Goal: Information Seeking & Learning: Learn about a topic

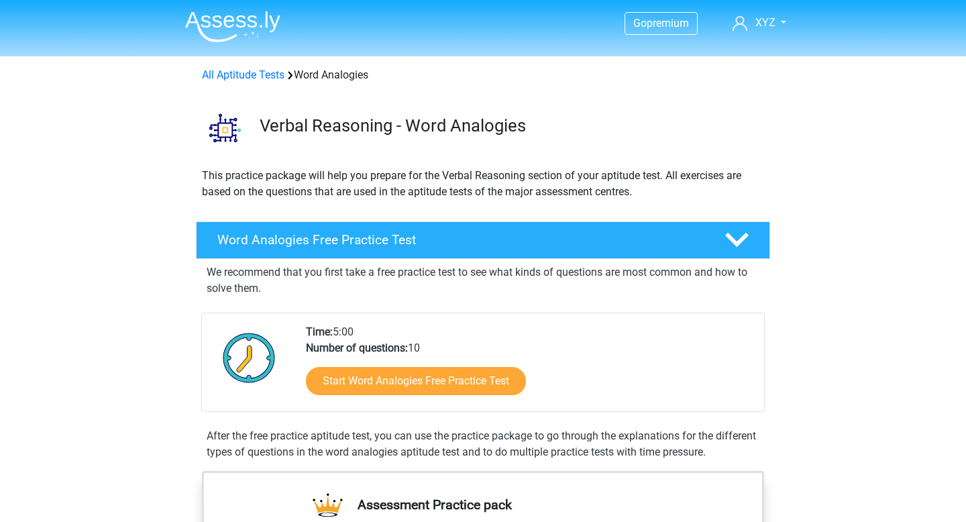
scroll to position [107, 0]
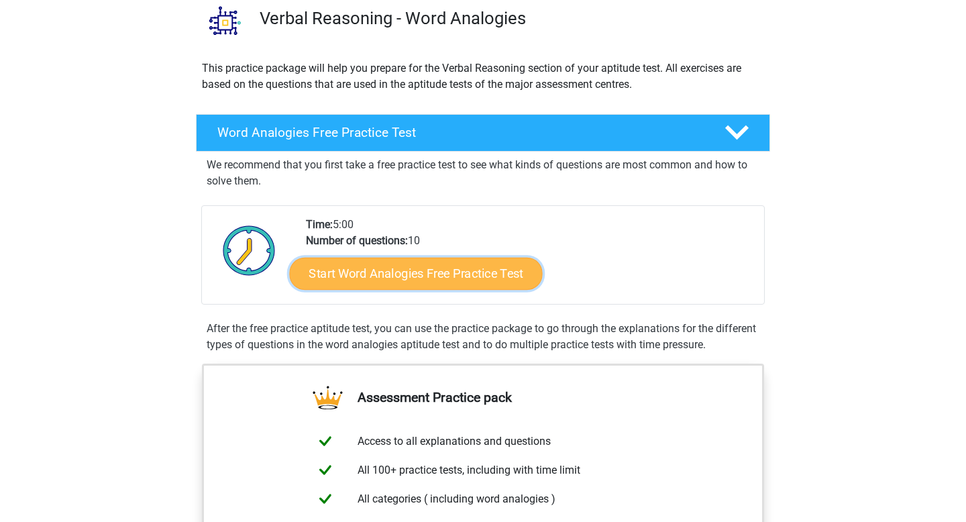
click at [433, 274] on link "Start Word Analogies Free Practice Test" at bounding box center [416, 273] width 253 height 32
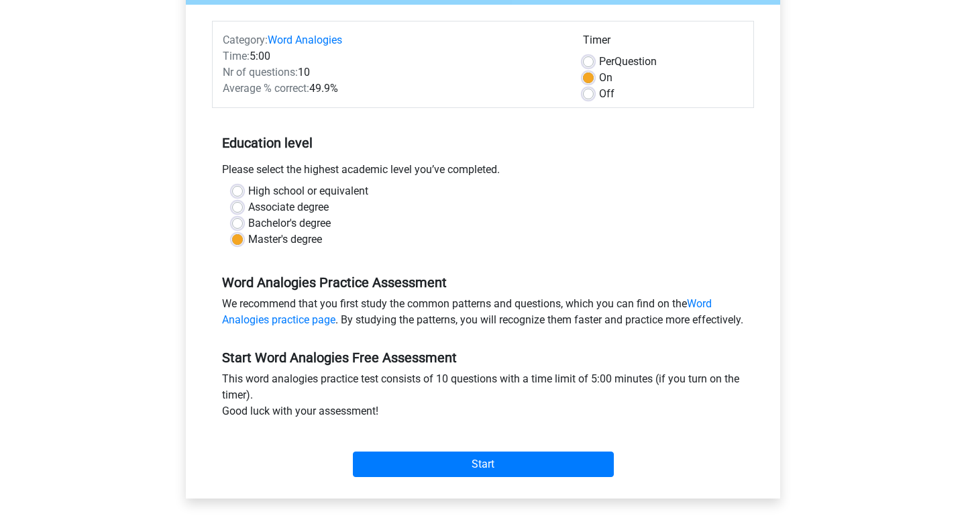
scroll to position [157, 0]
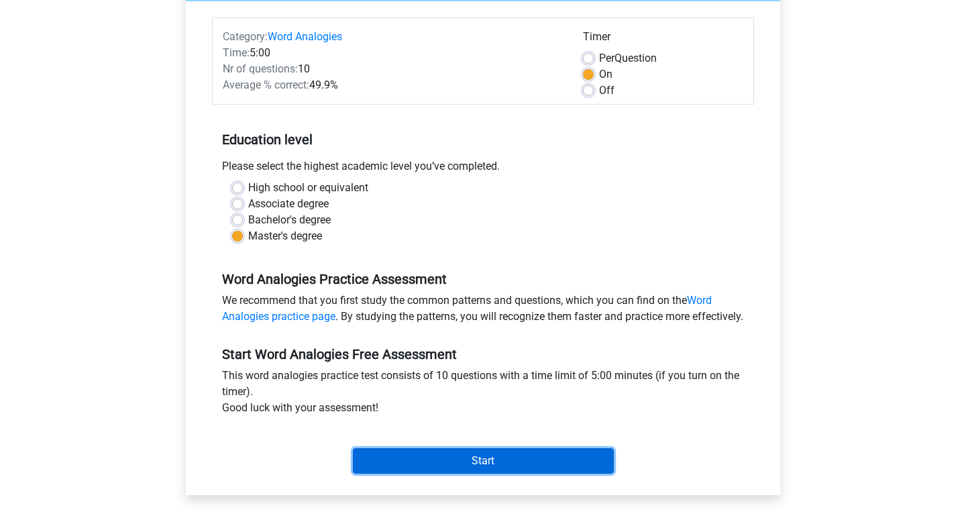
click at [499, 474] on input "Start" at bounding box center [483, 460] width 261 height 25
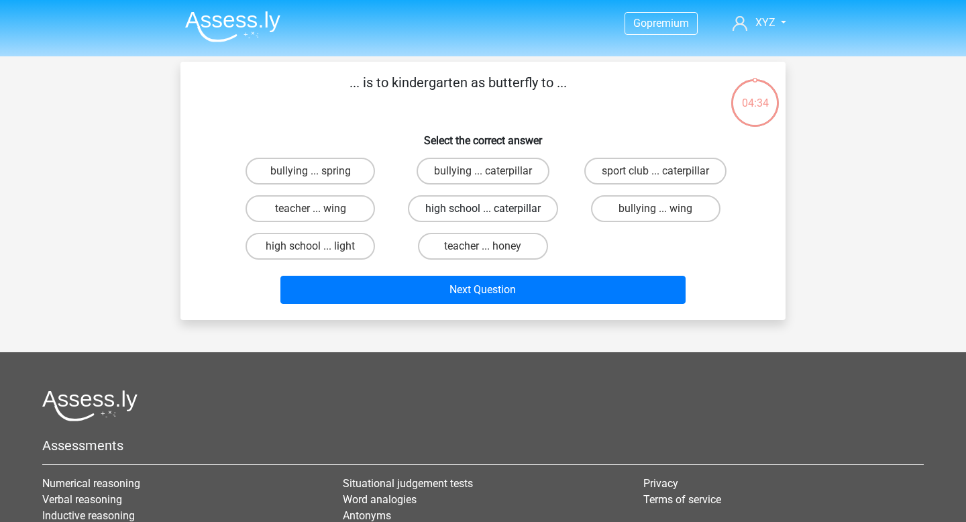
click at [437, 212] on label "high school ... caterpillar" at bounding box center [483, 208] width 150 height 27
click at [483, 212] on input "high school ... caterpillar" at bounding box center [487, 213] width 9 height 9
radio input "true"
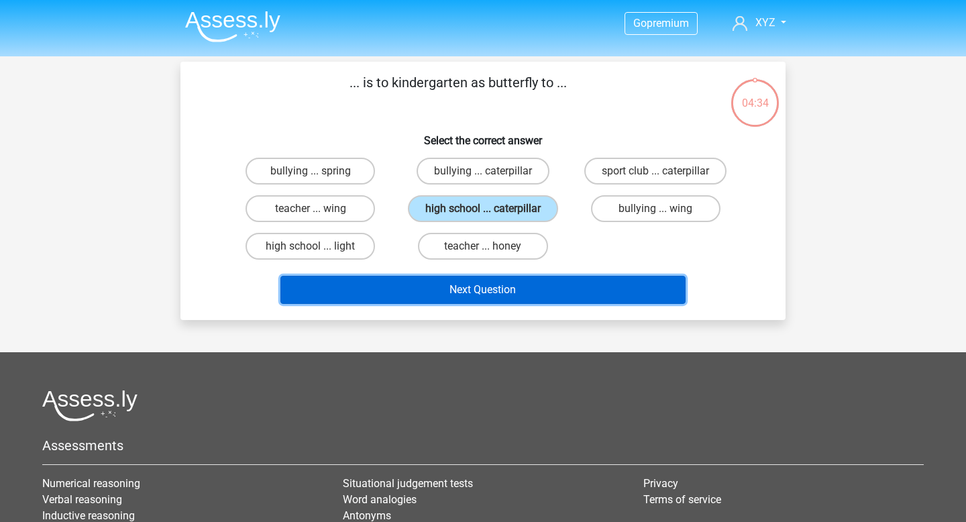
click at [434, 287] on button "Next Question" at bounding box center [483, 290] width 406 height 28
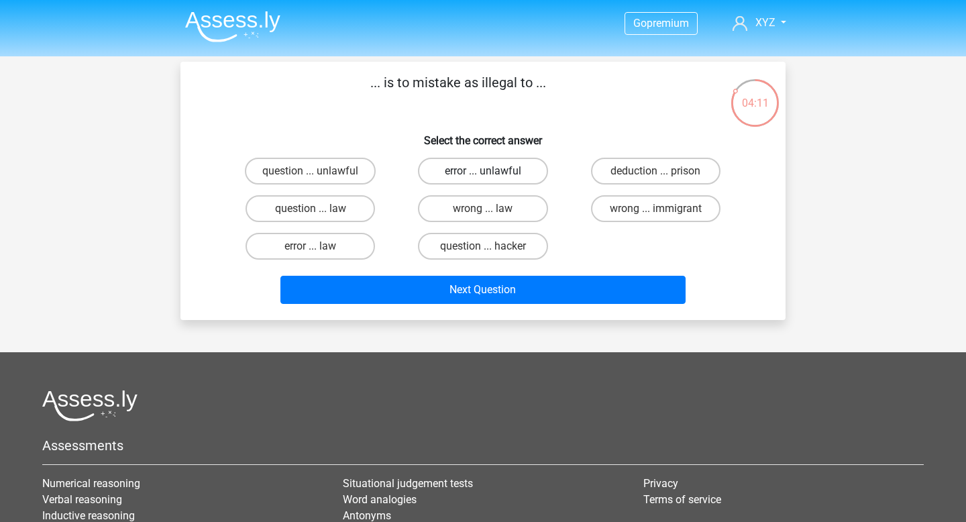
click at [516, 163] on label "error ... unlawful" at bounding box center [483, 171] width 130 height 27
click at [492, 171] on input "error ... unlawful" at bounding box center [487, 175] width 9 height 9
radio input "true"
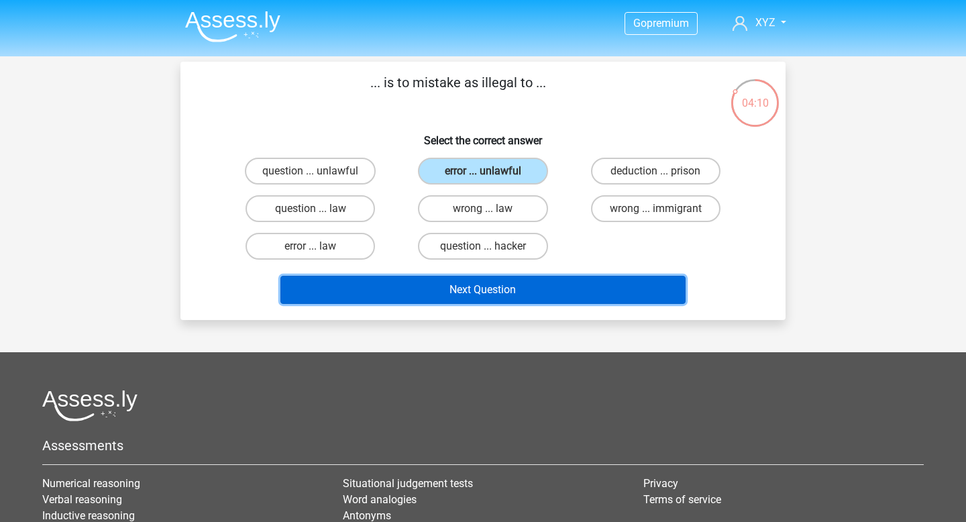
click at [511, 287] on button "Next Question" at bounding box center [483, 290] width 406 height 28
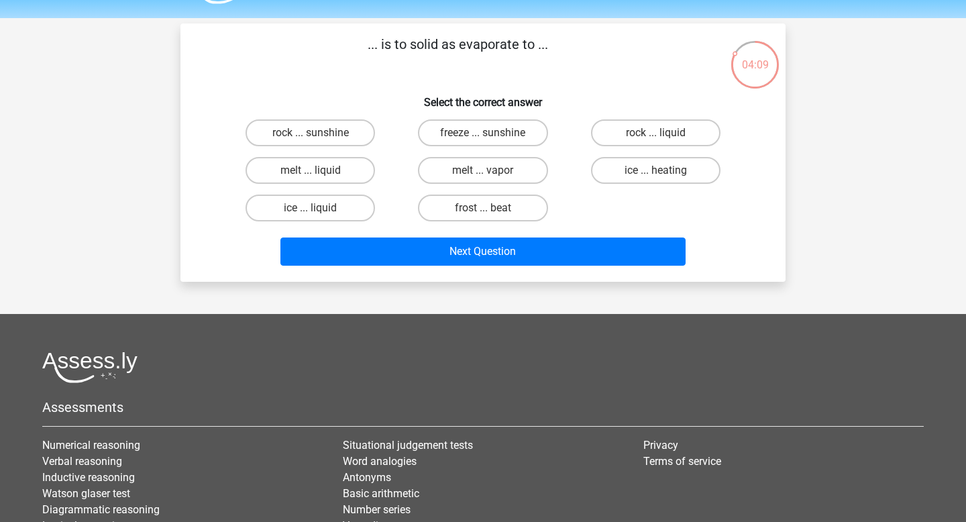
scroll to position [37, 0]
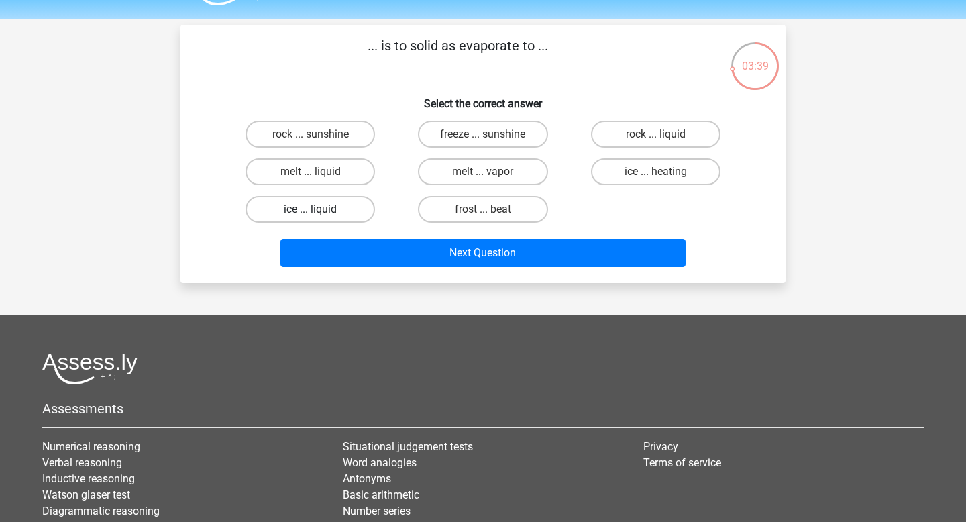
click at [339, 211] on label "ice ... liquid" at bounding box center [311, 209] width 130 height 27
click at [319, 211] on input "ice ... liquid" at bounding box center [315, 213] width 9 height 9
radio input "true"
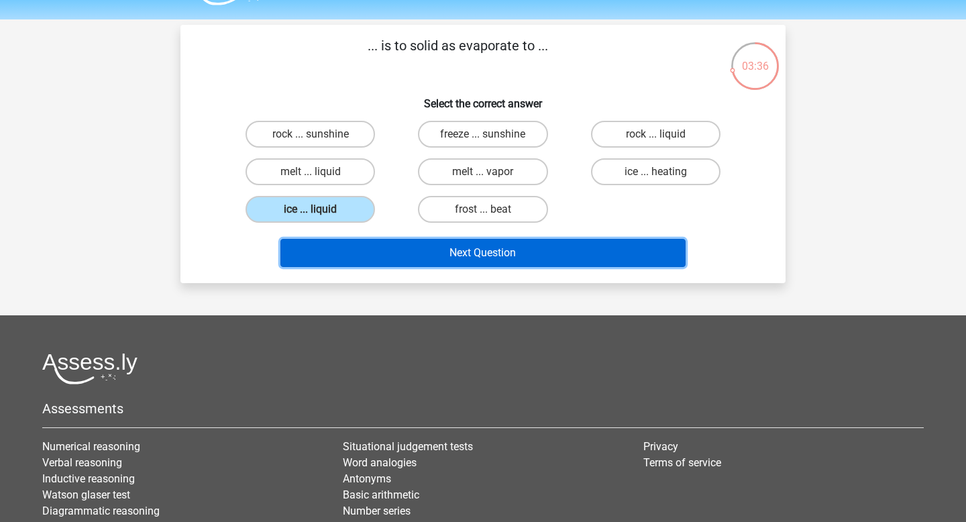
click at [375, 245] on button "Next Question" at bounding box center [483, 253] width 406 height 28
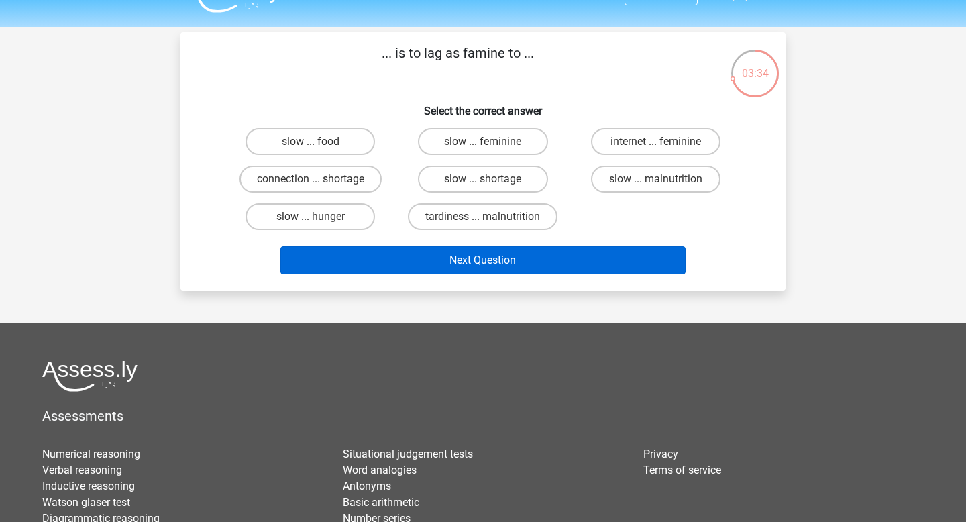
scroll to position [24, 0]
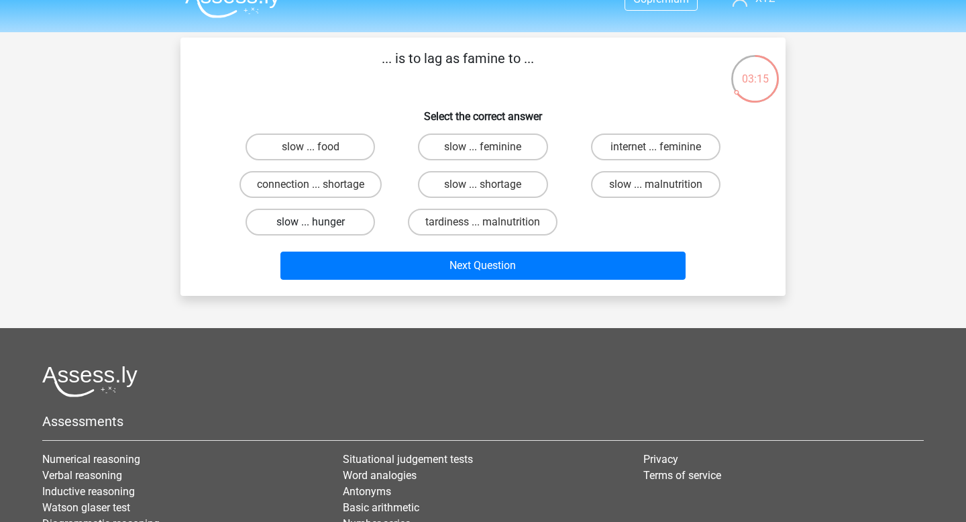
click at [358, 215] on label "slow ... hunger" at bounding box center [311, 222] width 130 height 27
click at [319, 222] on input "slow ... hunger" at bounding box center [315, 226] width 9 height 9
radio input "true"
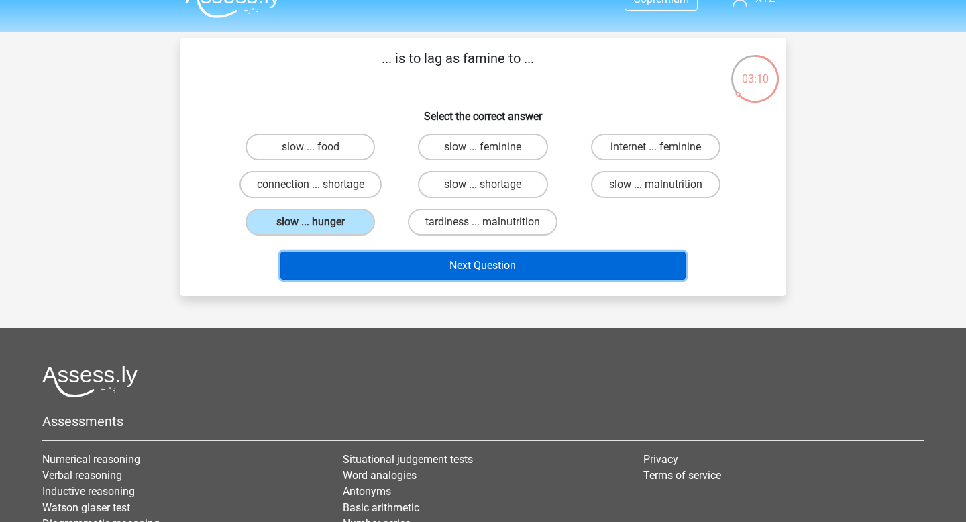
click at [403, 262] on button "Next Question" at bounding box center [483, 266] width 406 height 28
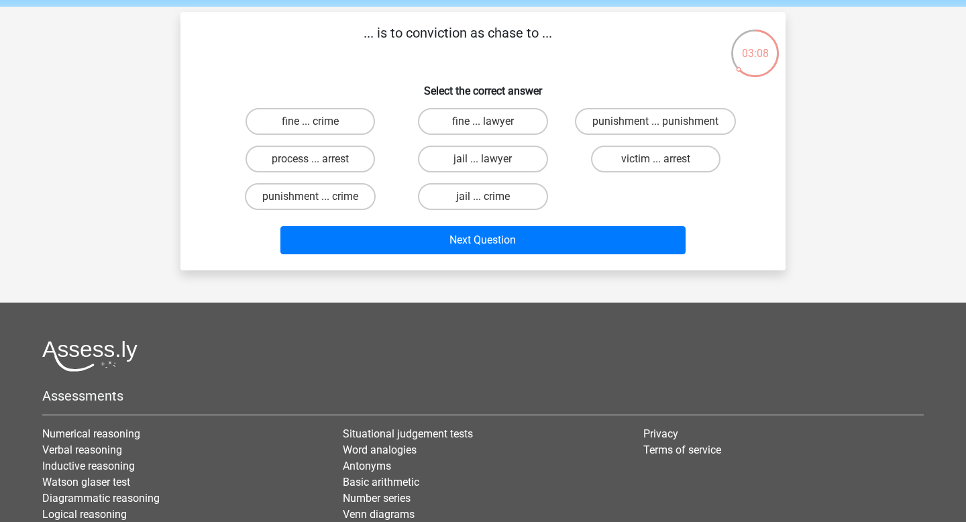
scroll to position [45, 0]
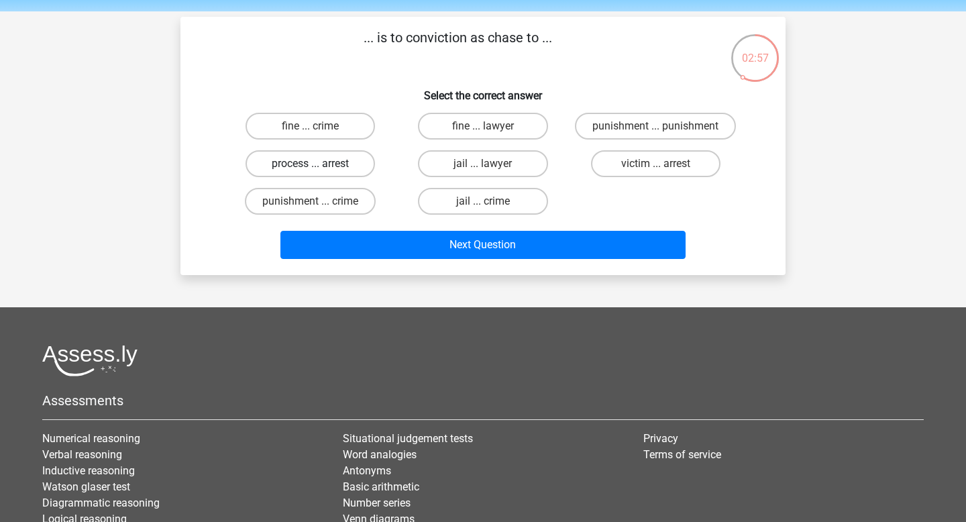
click at [353, 162] on label "process ... arrest" at bounding box center [311, 163] width 130 height 27
click at [319, 164] on input "process ... arrest" at bounding box center [315, 168] width 9 height 9
radio input "true"
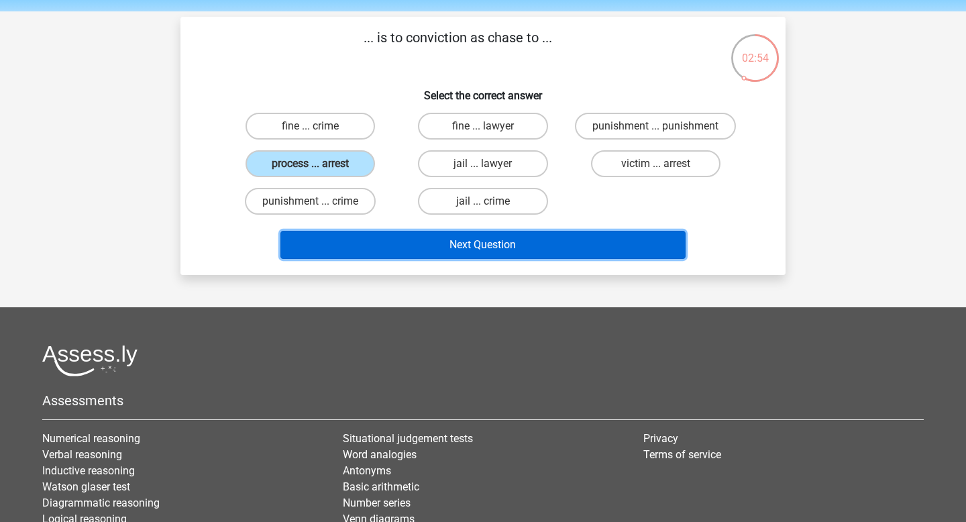
click at [409, 242] on button "Next Question" at bounding box center [483, 245] width 406 height 28
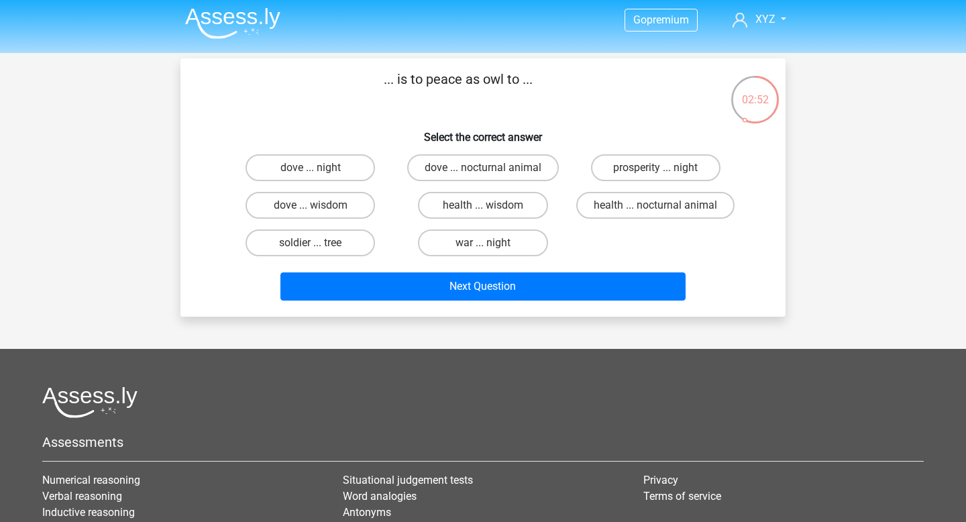
scroll to position [2, 0]
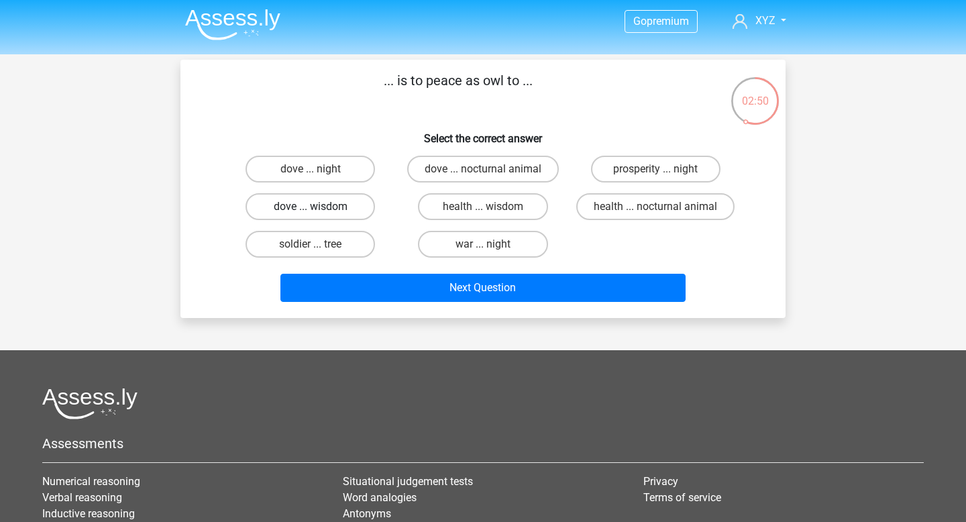
click at [354, 207] on label "dove ... wisdom" at bounding box center [311, 206] width 130 height 27
click at [319, 207] on input "dove ... wisdom" at bounding box center [315, 211] width 9 height 9
radio input "true"
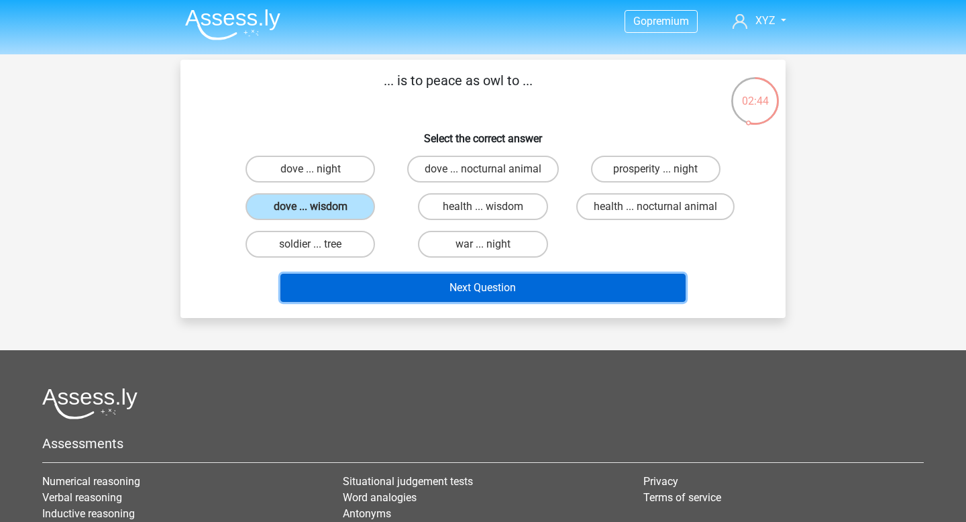
click at [460, 289] on button "Next Question" at bounding box center [483, 288] width 406 height 28
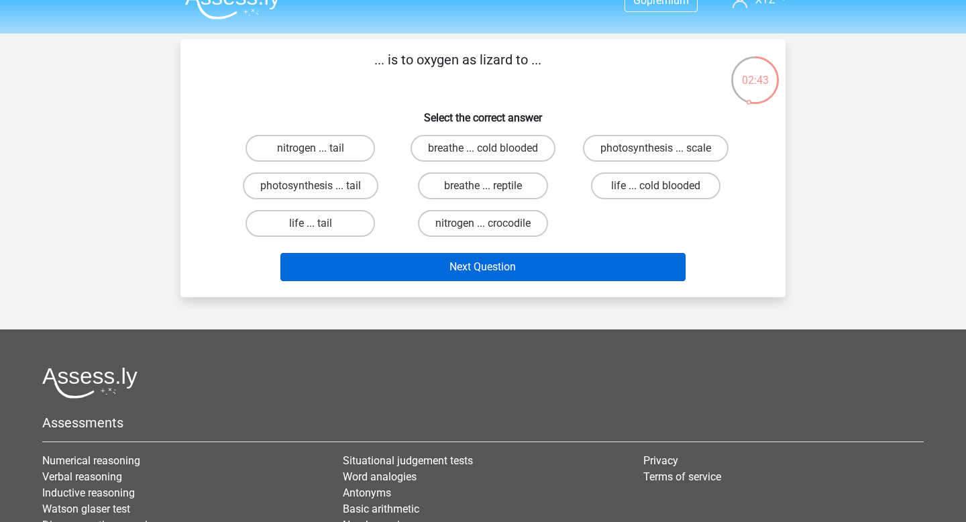
scroll to position [17, 0]
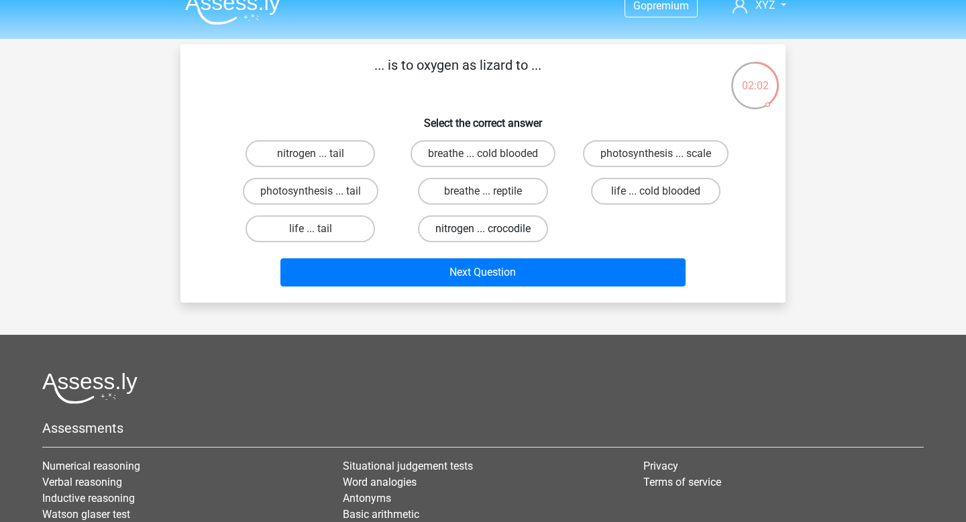
click at [471, 234] on label "nitrogen ... crocodile" at bounding box center [483, 228] width 130 height 27
click at [483, 234] on input "nitrogen ... crocodile" at bounding box center [487, 233] width 9 height 9
radio input "true"
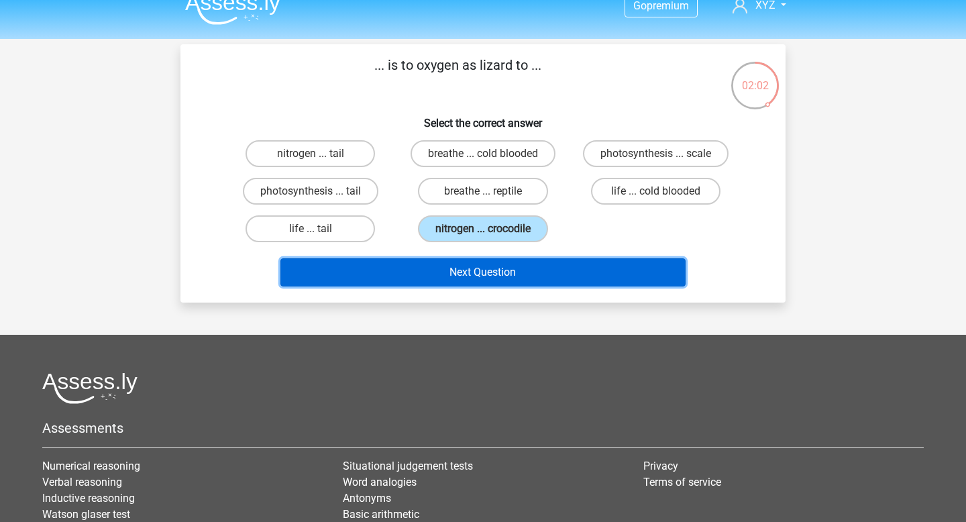
click at [490, 270] on button "Next Question" at bounding box center [483, 272] width 406 height 28
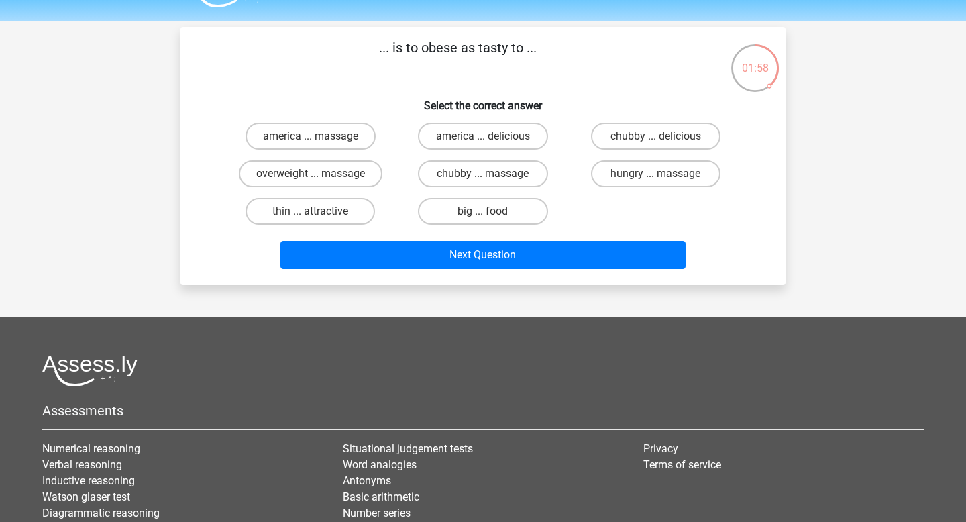
scroll to position [33, 0]
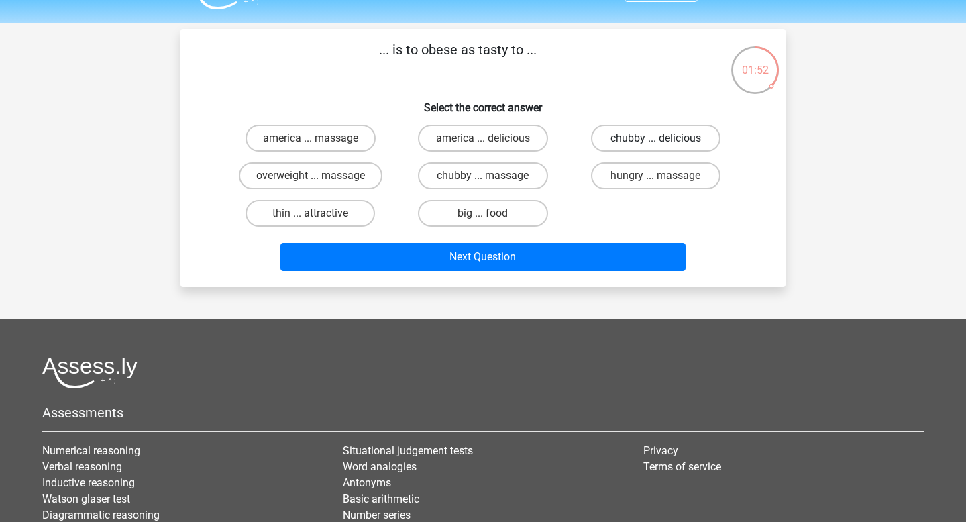
click at [642, 137] on label "chubby ... delicious" at bounding box center [656, 138] width 130 height 27
click at [656, 138] on input "chubby ... delicious" at bounding box center [660, 142] width 9 height 9
radio input "true"
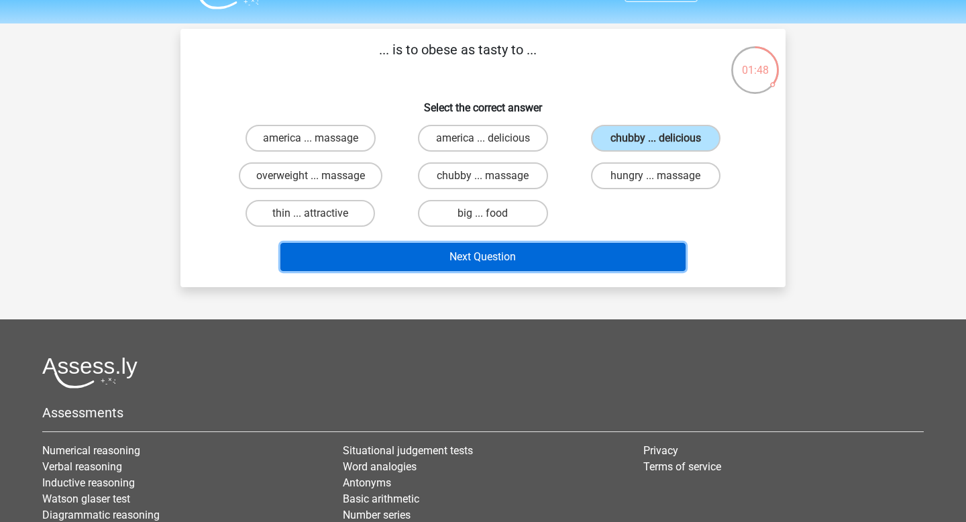
click at [554, 255] on button "Next Question" at bounding box center [483, 257] width 406 height 28
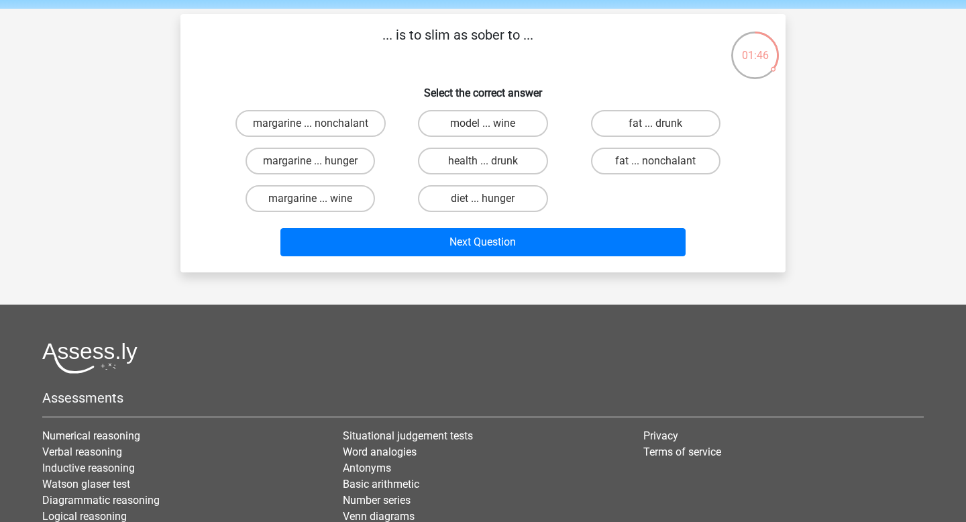
scroll to position [44, 0]
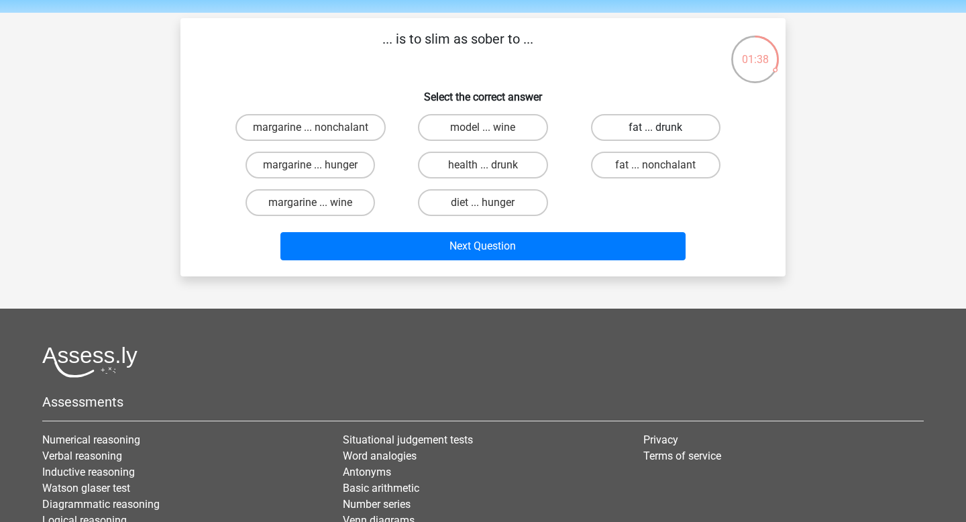
click at [643, 129] on label "fat ... drunk" at bounding box center [656, 127] width 130 height 27
click at [656, 129] on input "fat ... drunk" at bounding box center [660, 131] width 9 height 9
radio input "true"
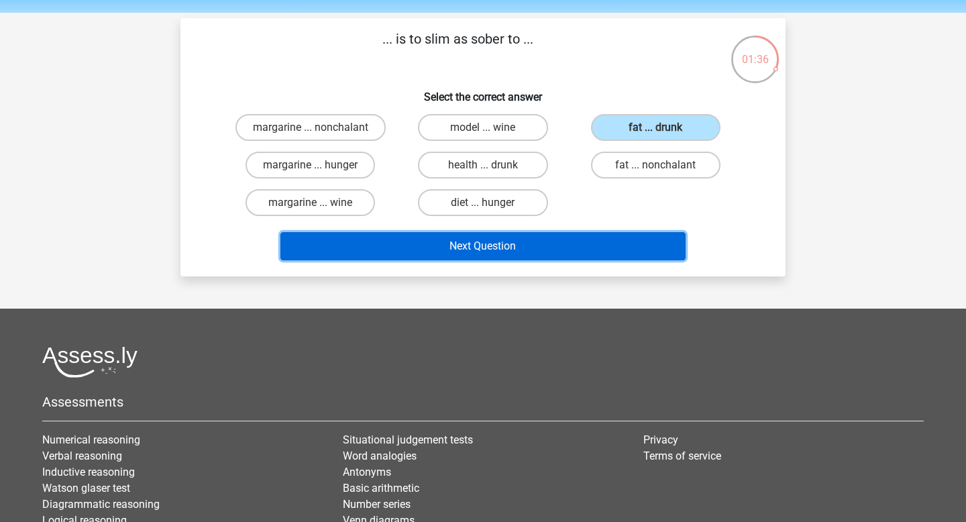
click at [525, 254] on button "Next Question" at bounding box center [483, 246] width 406 height 28
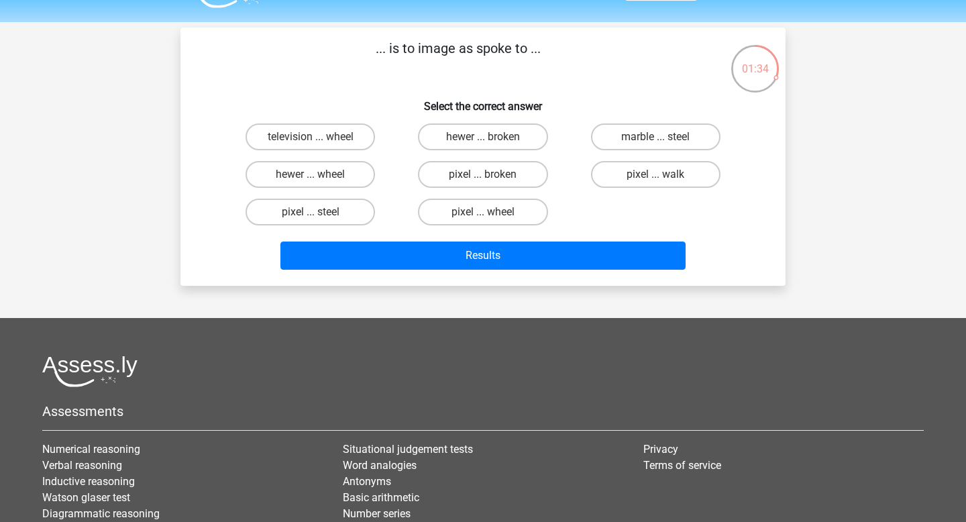
scroll to position [30, 0]
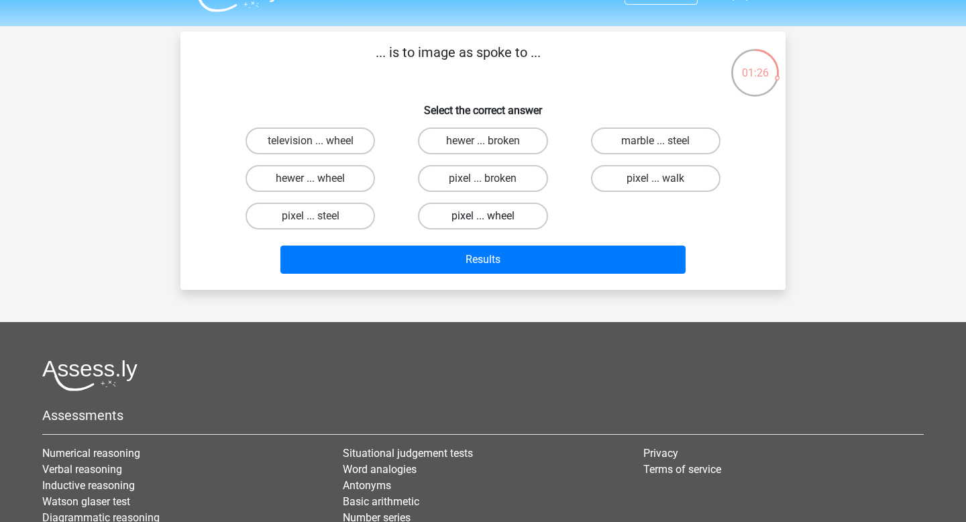
click at [508, 215] on label "pixel ... wheel" at bounding box center [483, 216] width 130 height 27
click at [492, 216] on input "pixel ... wheel" at bounding box center [487, 220] width 9 height 9
radio input "true"
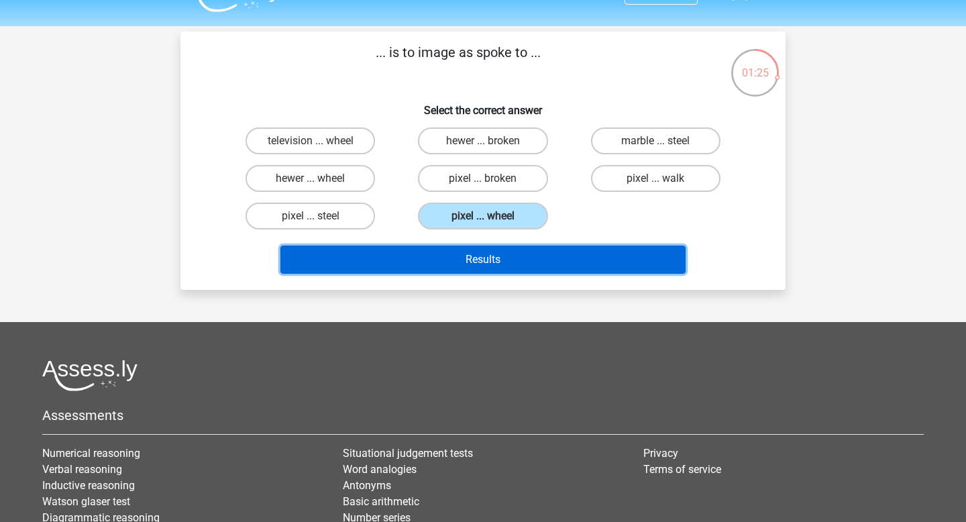
click at [501, 269] on button "Results" at bounding box center [483, 260] width 406 height 28
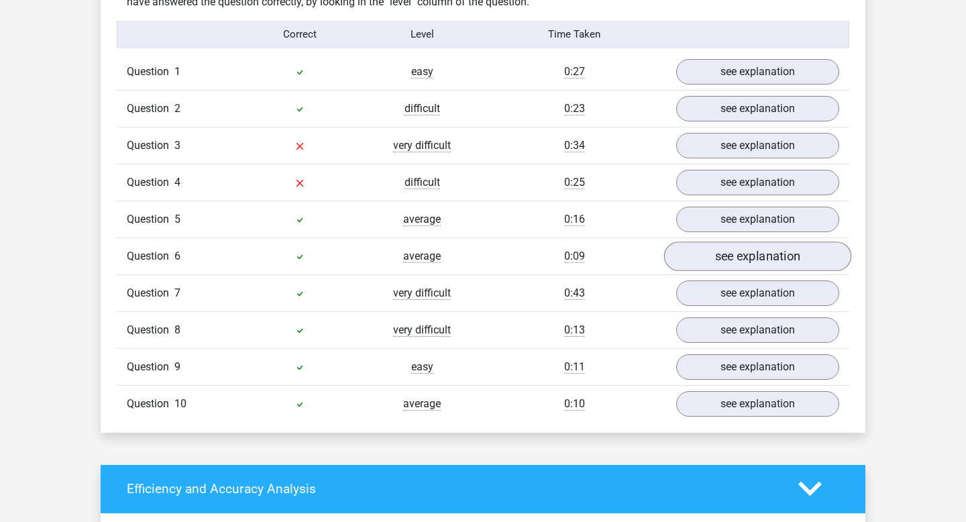
scroll to position [1068, 0]
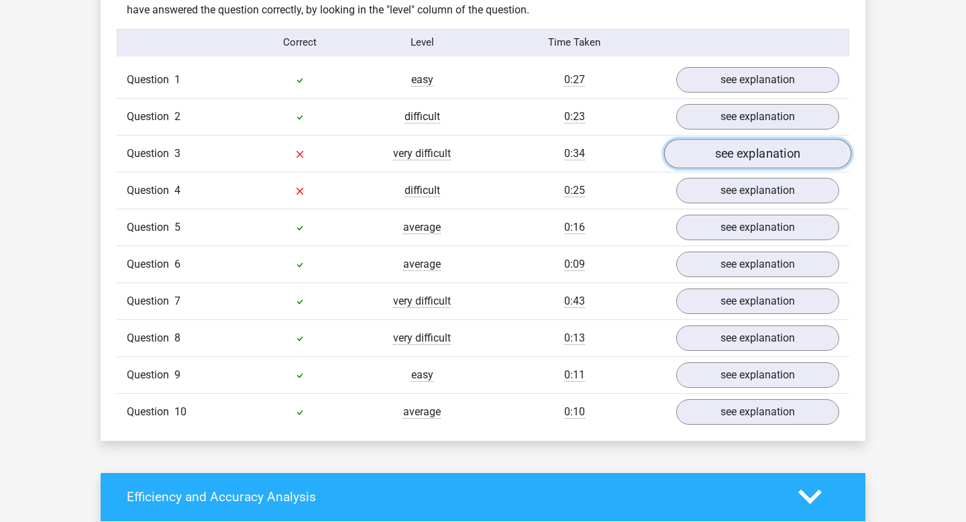
click at [737, 153] on link "see explanation" at bounding box center [757, 154] width 187 height 30
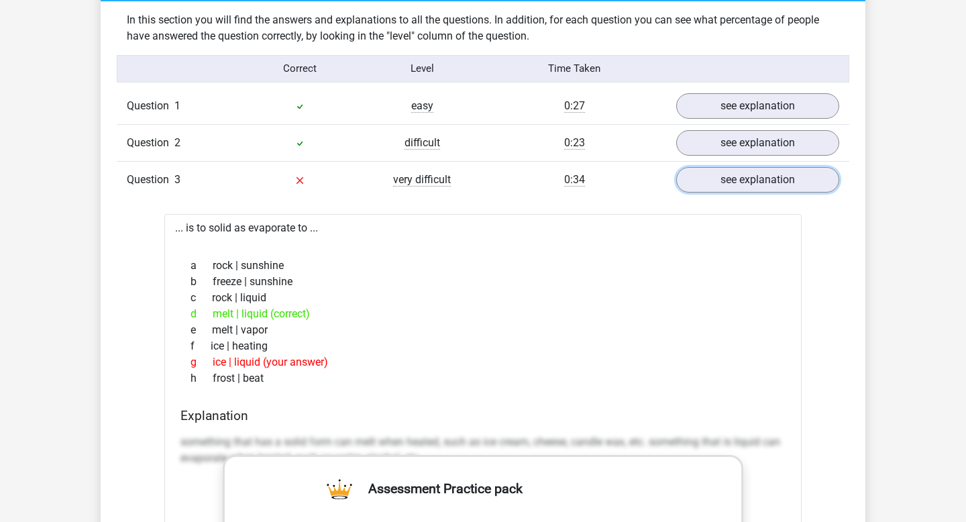
scroll to position [1037, 0]
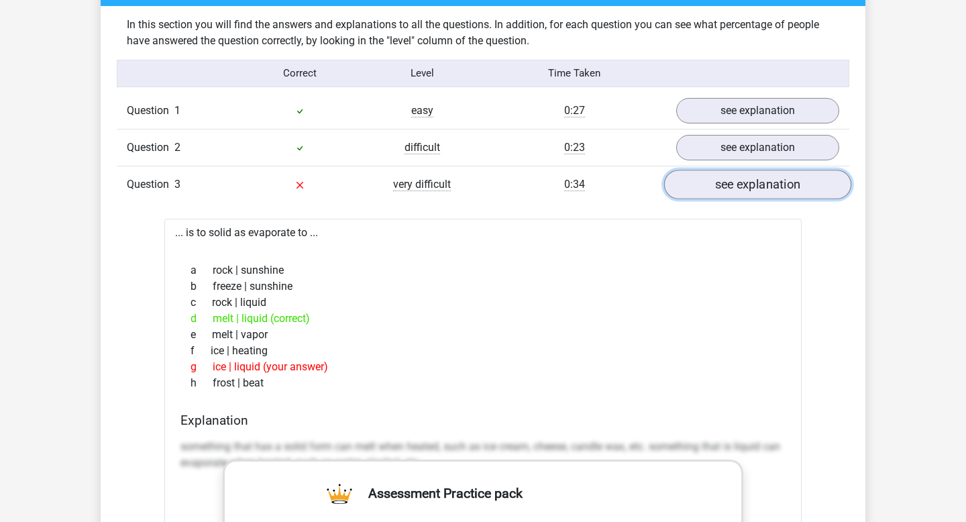
click at [725, 187] on link "see explanation" at bounding box center [757, 185] width 187 height 30
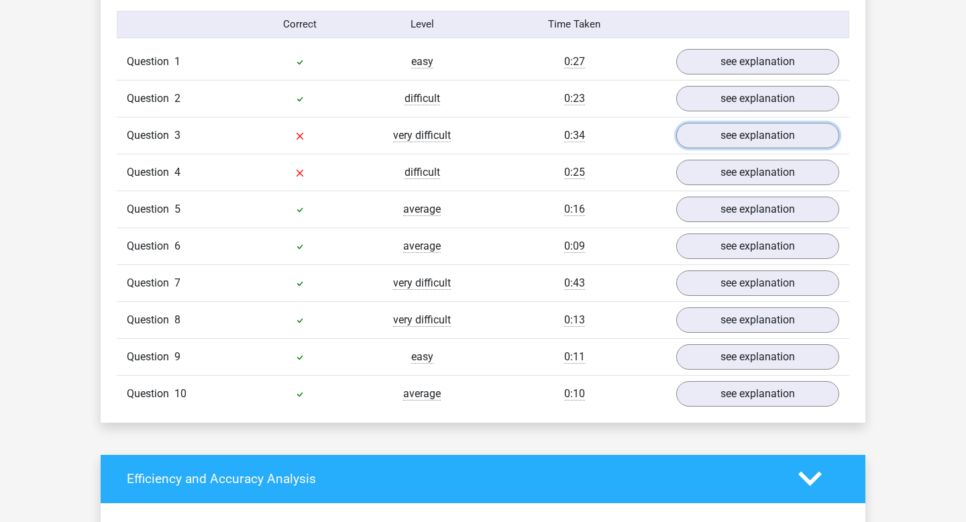
scroll to position [1088, 0]
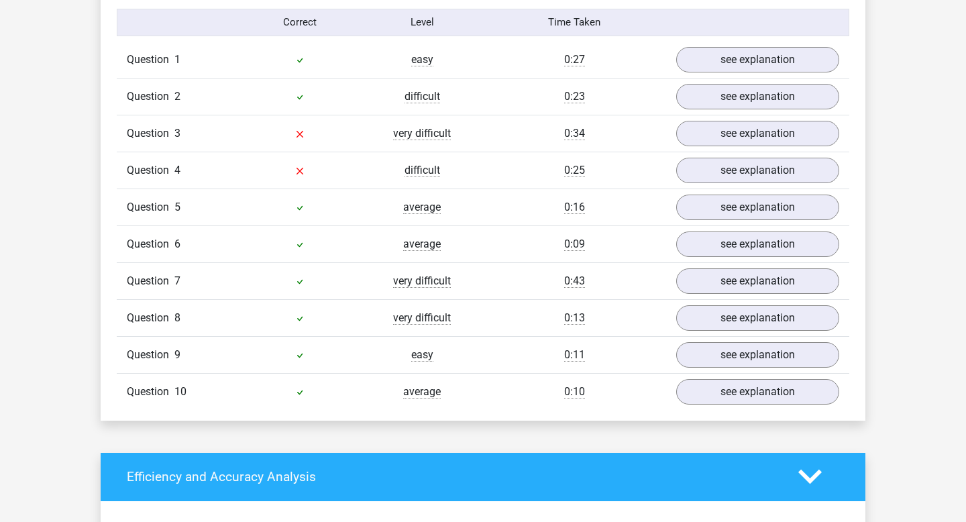
click at [712, 187] on div "Question 4 difficult 0:25 see explanation" at bounding box center [483, 170] width 733 height 37
click at [712, 174] on link "see explanation" at bounding box center [757, 171] width 187 height 30
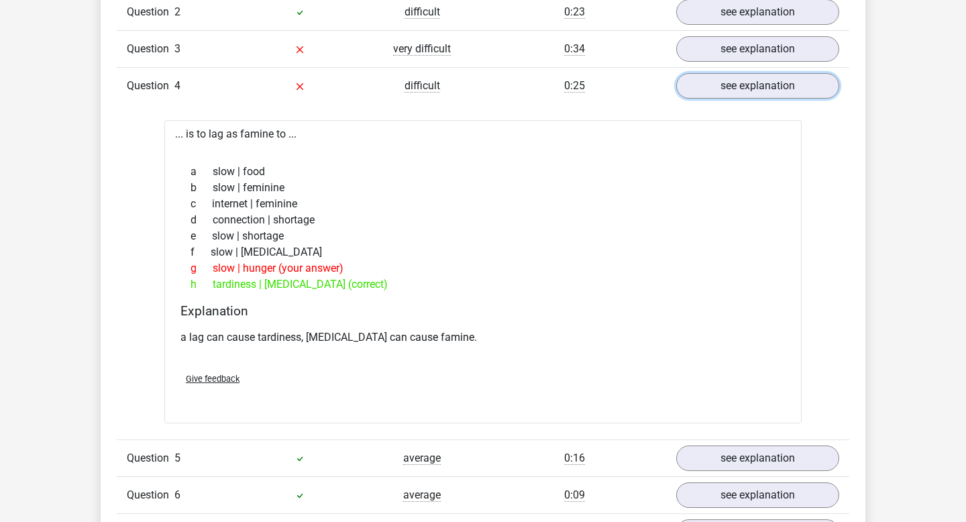
scroll to position [1174, 0]
click at [704, 90] on link "see explanation" at bounding box center [757, 85] width 187 height 30
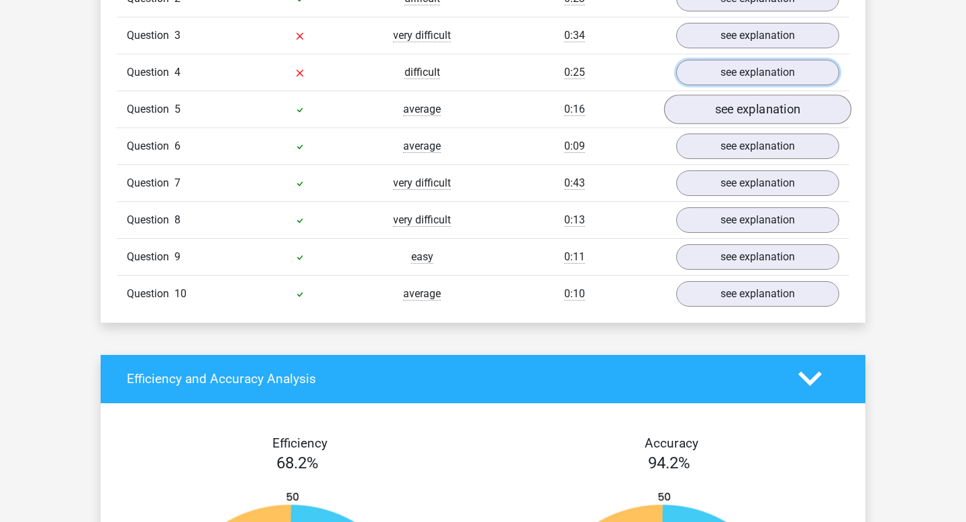
scroll to position [1187, 0]
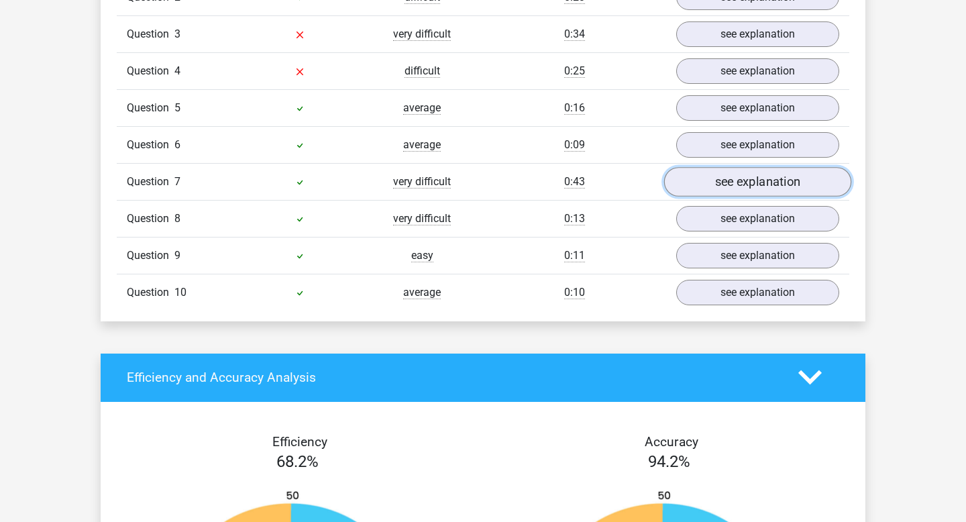
click at [729, 189] on link "see explanation" at bounding box center [757, 182] width 187 height 30
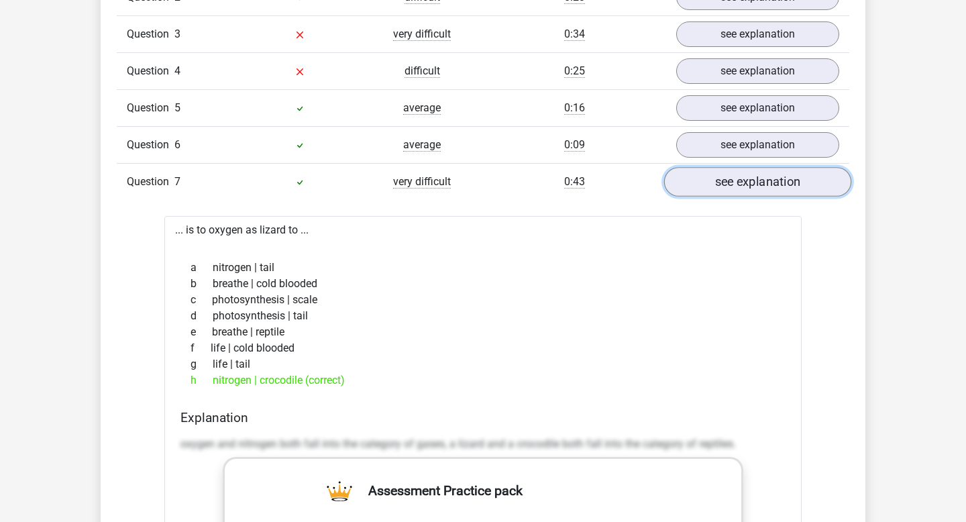
click at [728, 191] on link "see explanation" at bounding box center [757, 182] width 187 height 30
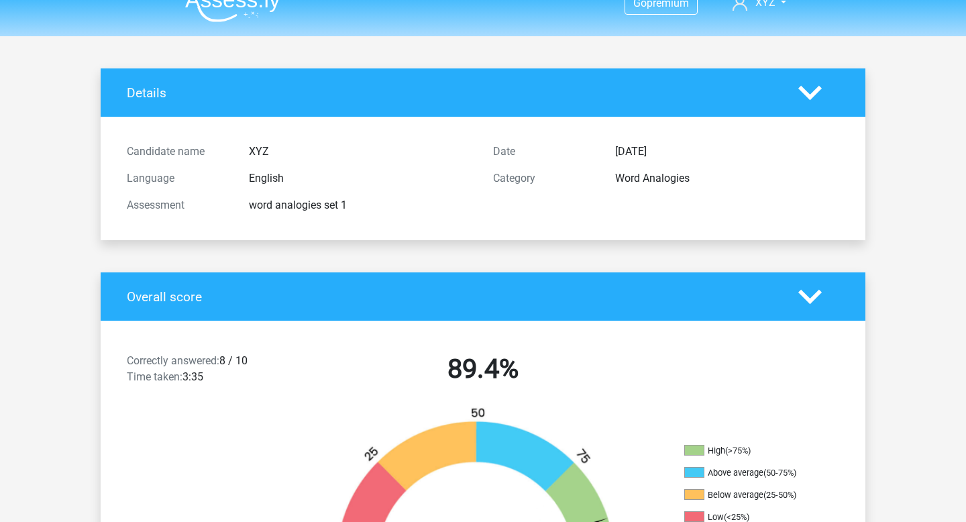
scroll to position [0, 0]
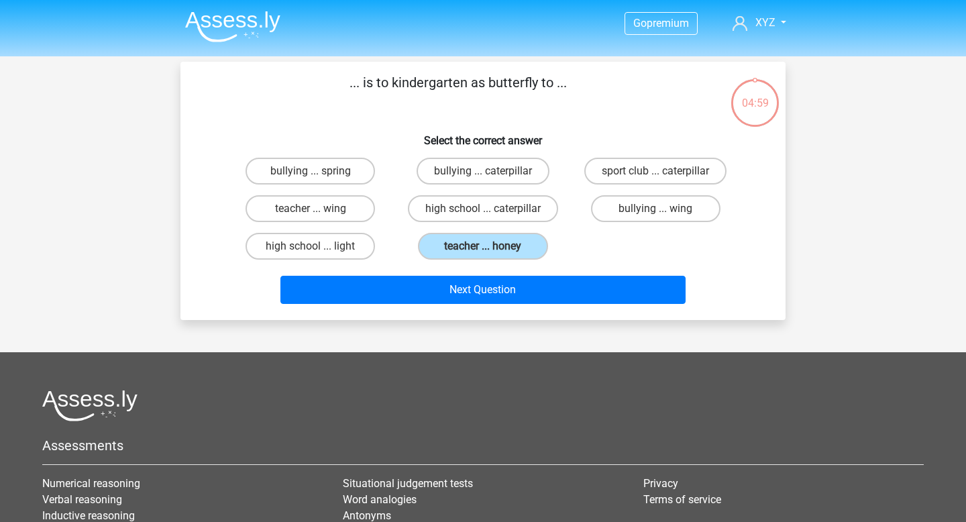
scroll to position [30, 0]
